Goal: Find specific page/section: Find specific page/section

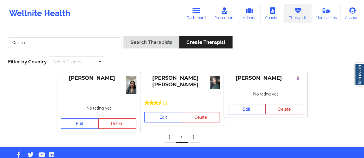
click at [169, 118] on link "Edit" at bounding box center [163, 117] width 38 height 10
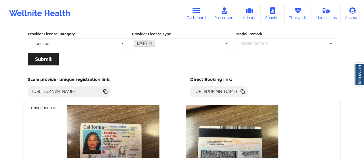
scroll to position [131, 0]
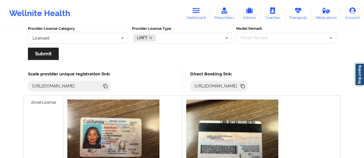
click at [245, 88] on icon at bounding box center [242, 86] width 6 height 6
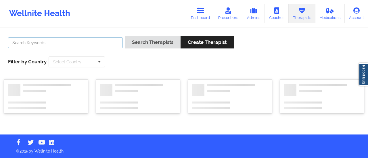
click at [84, 40] on input "text" at bounding box center [65, 42] width 115 height 11
type input "[PERSON_NAME]"
click at [125, 36] on button "Search Therapists" at bounding box center [153, 42] width 56 height 12
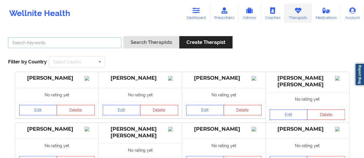
click at [72, 43] on input "text" at bounding box center [64, 42] width 113 height 11
click at [123, 36] on button "Search Therapists" at bounding box center [151, 42] width 56 height 12
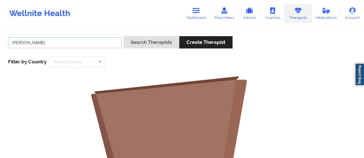
click at [123, 36] on button "Search Therapists" at bounding box center [151, 42] width 56 height 12
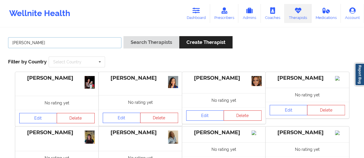
click at [34, 41] on input "Shannon" at bounding box center [64, 42] width 113 height 11
drag, startPoint x: 28, startPoint y: 42, endPoint x: 0, endPoint y: 43, distance: 28.5
type input "Pfeifle"
click at [123, 36] on button "Search Therapists" at bounding box center [151, 42] width 56 height 12
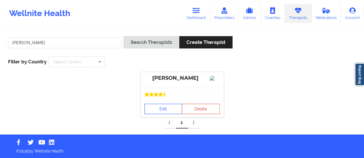
click at [156, 114] on link "Edit" at bounding box center [163, 109] width 38 height 10
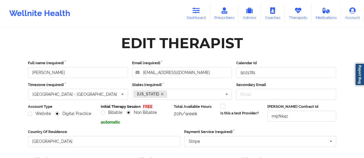
scroll to position [103, 0]
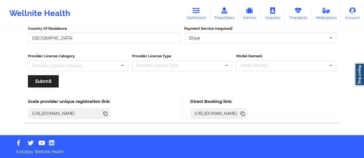
click at [245, 114] on icon at bounding box center [242, 114] width 6 height 6
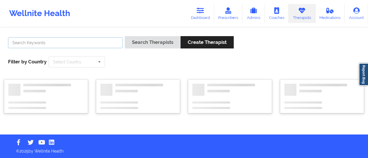
click at [88, 40] on input "text" at bounding box center [65, 42] width 115 height 11
type input "Sharice white"
click at [125, 36] on button "Search Therapists" at bounding box center [153, 42] width 56 height 12
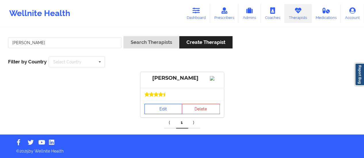
click at [162, 114] on link "Edit" at bounding box center [163, 109] width 38 height 10
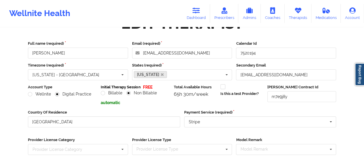
scroll to position [103, 0]
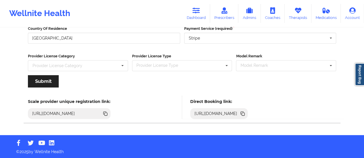
click at [245, 114] on icon at bounding box center [242, 114] width 6 height 6
